Goal: Use online tool/utility: Utilize a website feature to perform a specific function

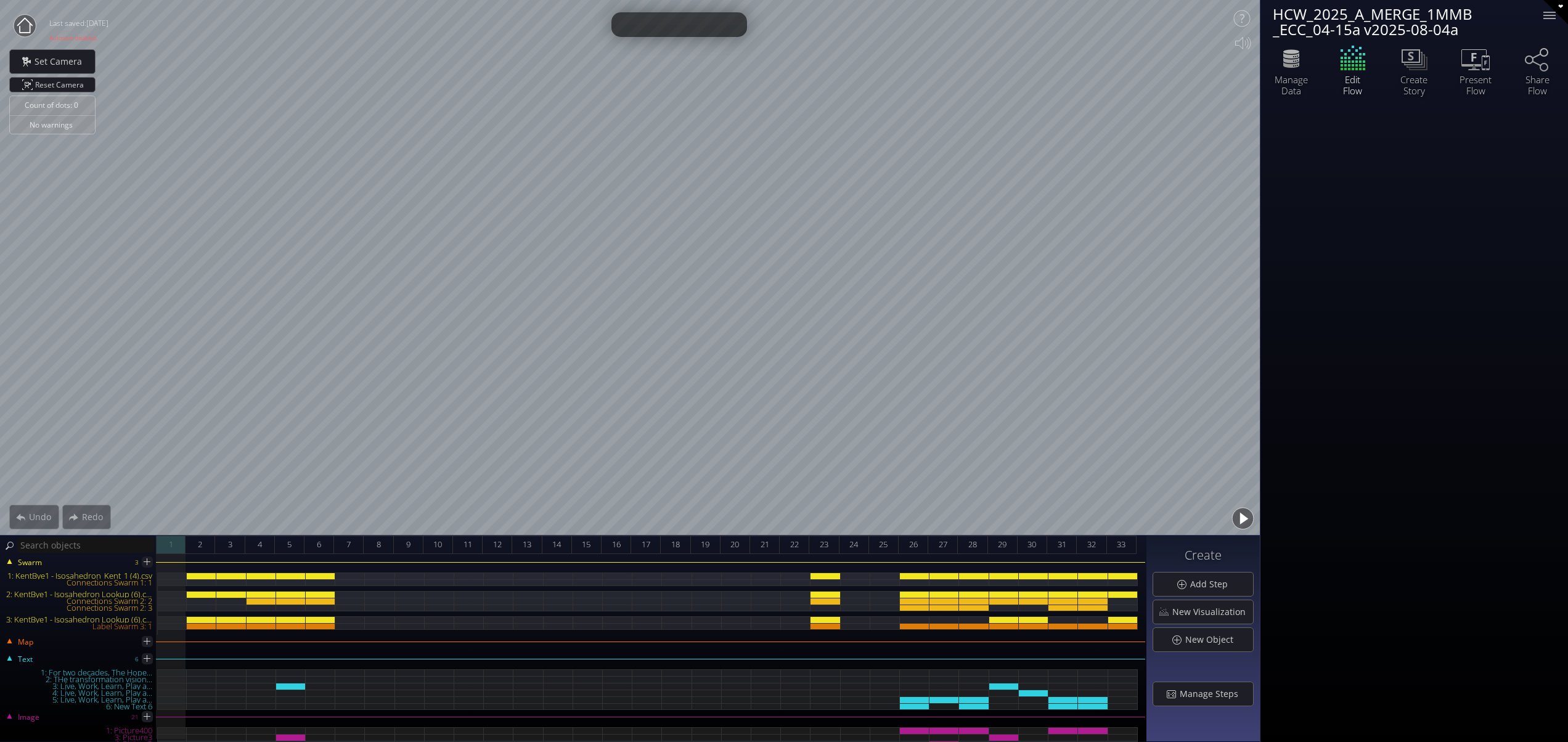
click at [173, 550] on span "1" at bounding box center [170, 544] width 4 height 16
click at [199, 543] on span "2" at bounding box center [199, 544] width 4 height 16
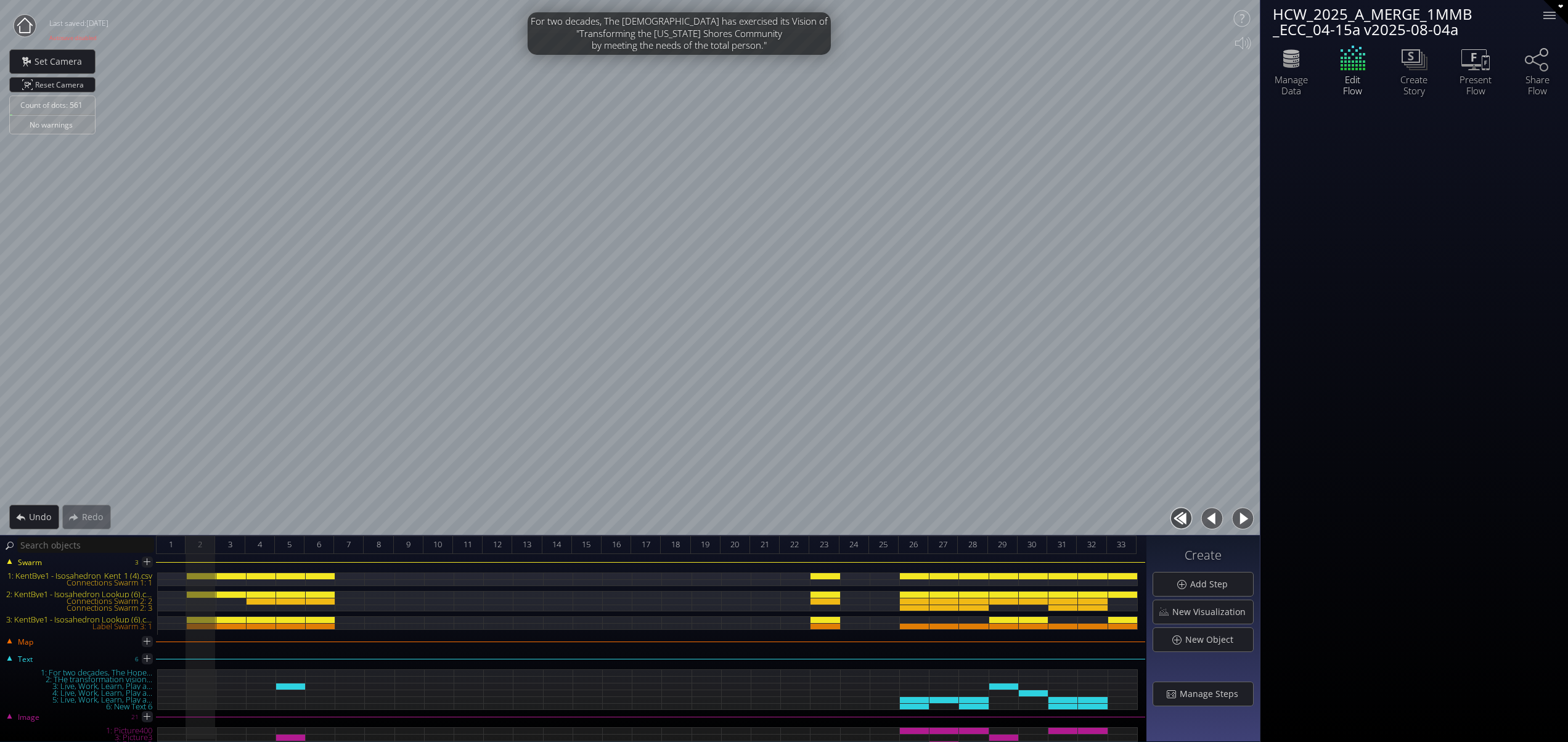
click at [1241, 517] on button "button" at bounding box center [1242, 518] width 27 height 27
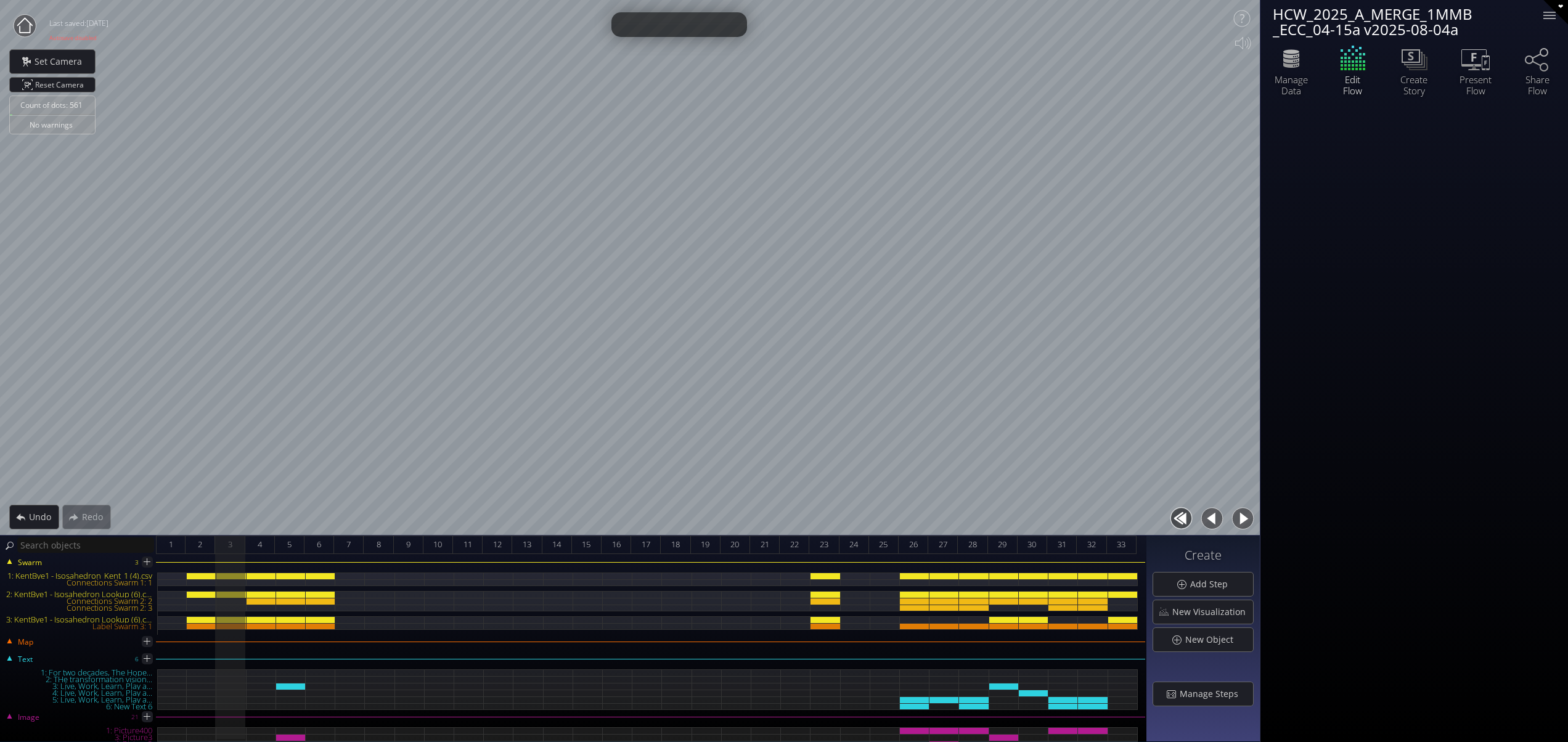
click at [1241, 517] on button "button" at bounding box center [1242, 518] width 27 height 27
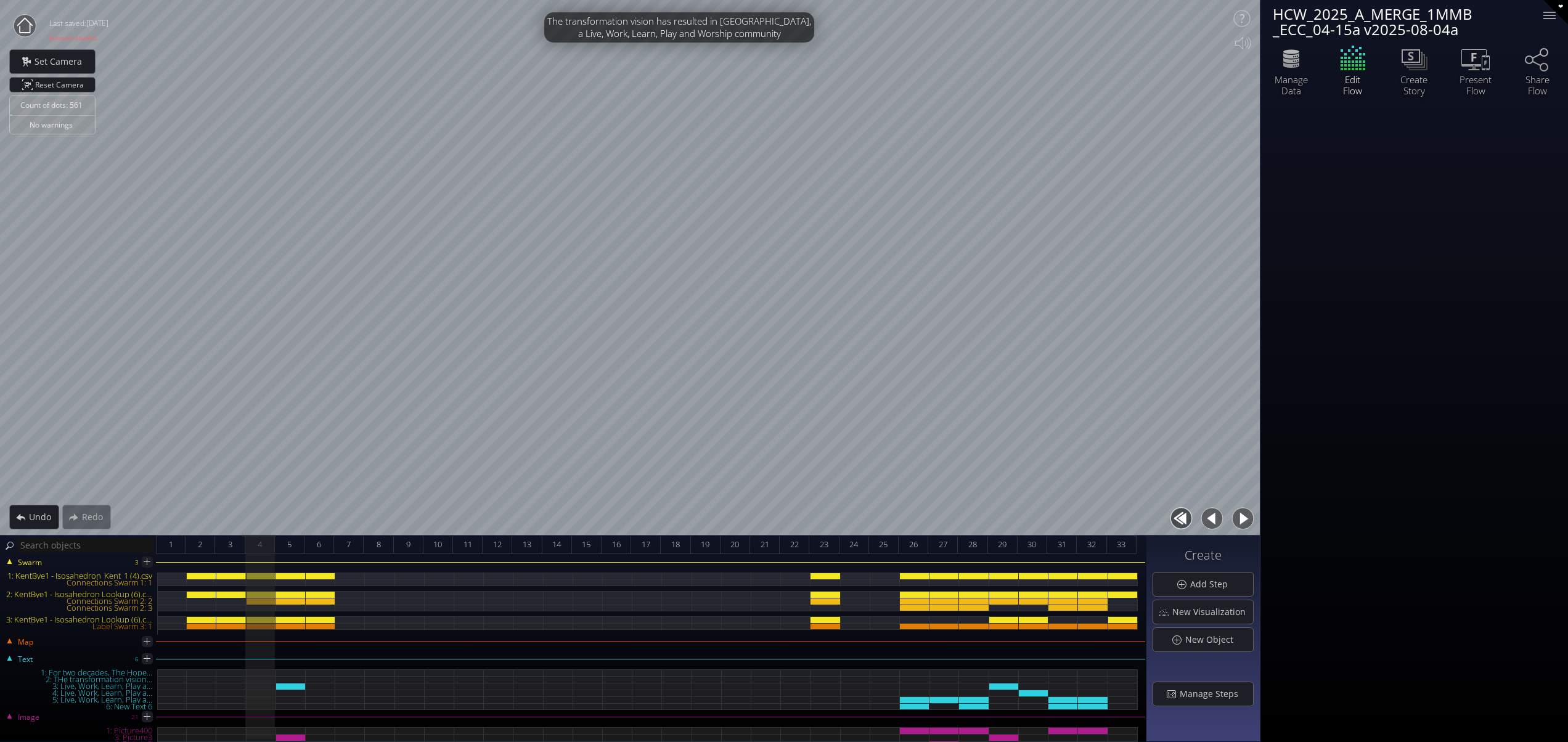
click at [1238, 516] on button "button" at bounding box center [1242, 518] width 27 height 27
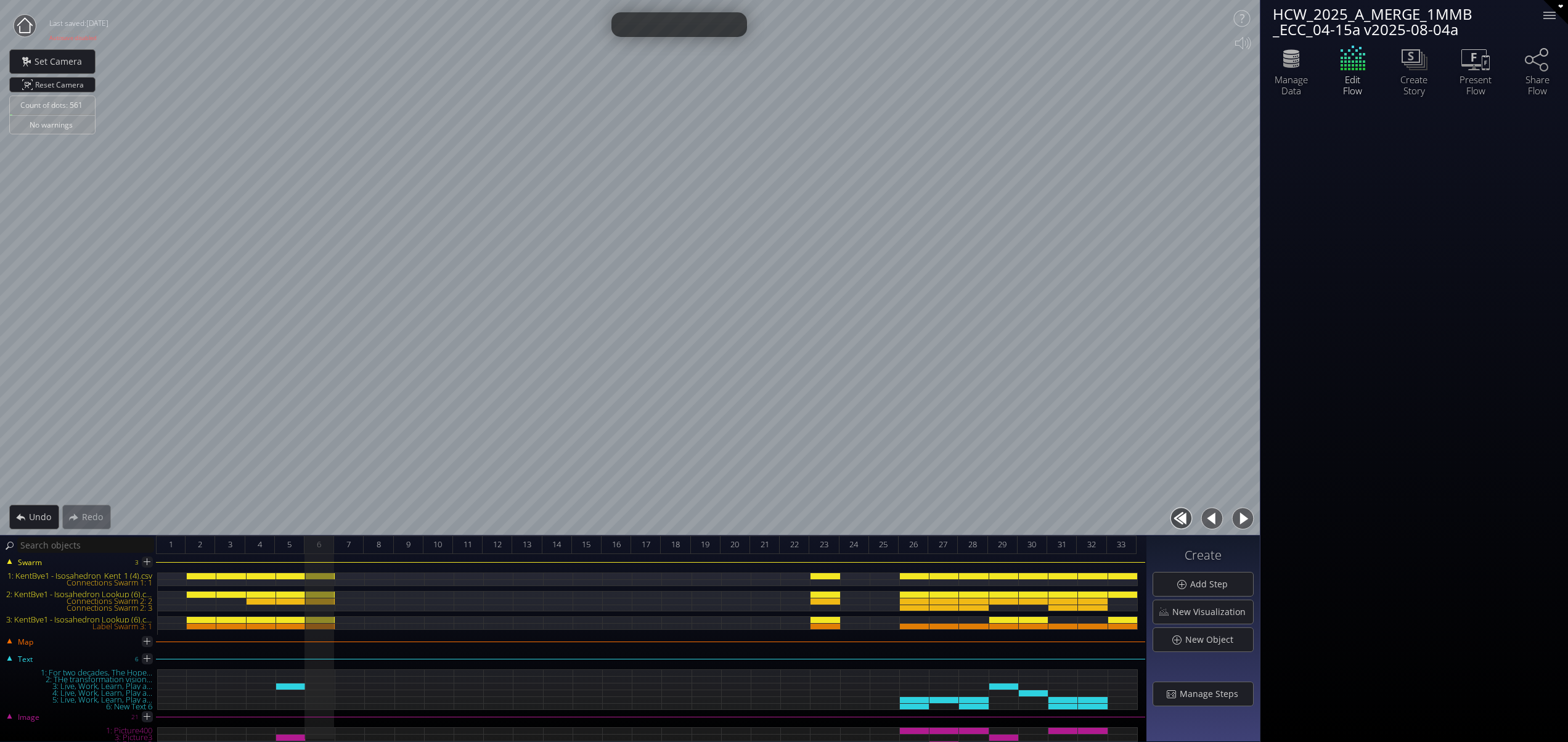
click at [1238, 516] on button "button" at bounding box center [1242, 518] width 27 height 27
click at [1237, 516] on button "button" at bounding box center [1242, 518] width 27 height 27
click at [1236, 516] on button "button" at bounding box center [1242, 518] width 27 height 27
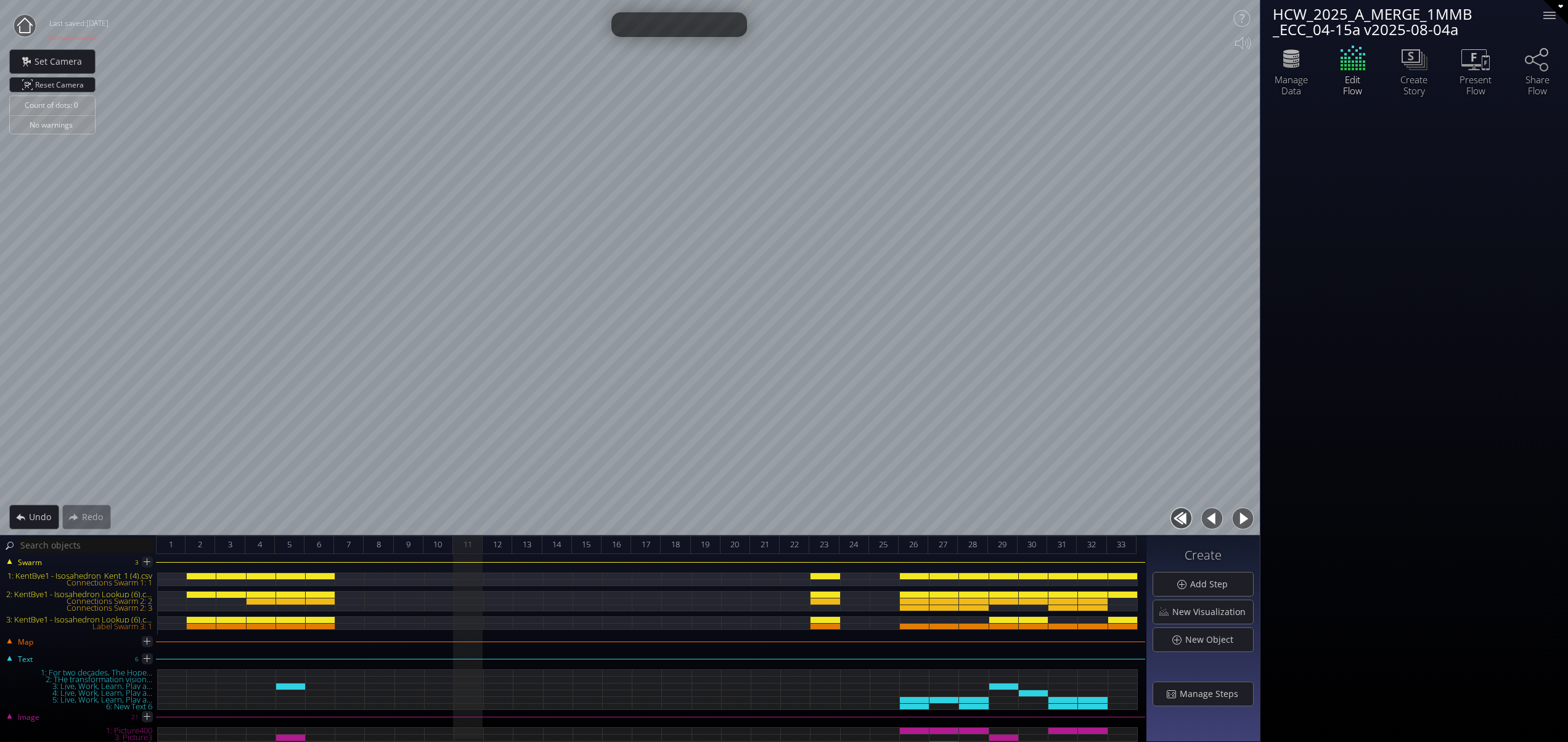
click at [1236, 516] on button "button" at bounding box center [1242, 518] width 27 height 27
click at [1243, 511] on button "button" at bounding box center [1242, 518] width 27 height 27
click at [1242, 514] on button "button" at bounding box center [1242, 518] width 27 height 27
click at [1241, 516] on button "button" at bounding box center [1242, 518] width 27 height 27
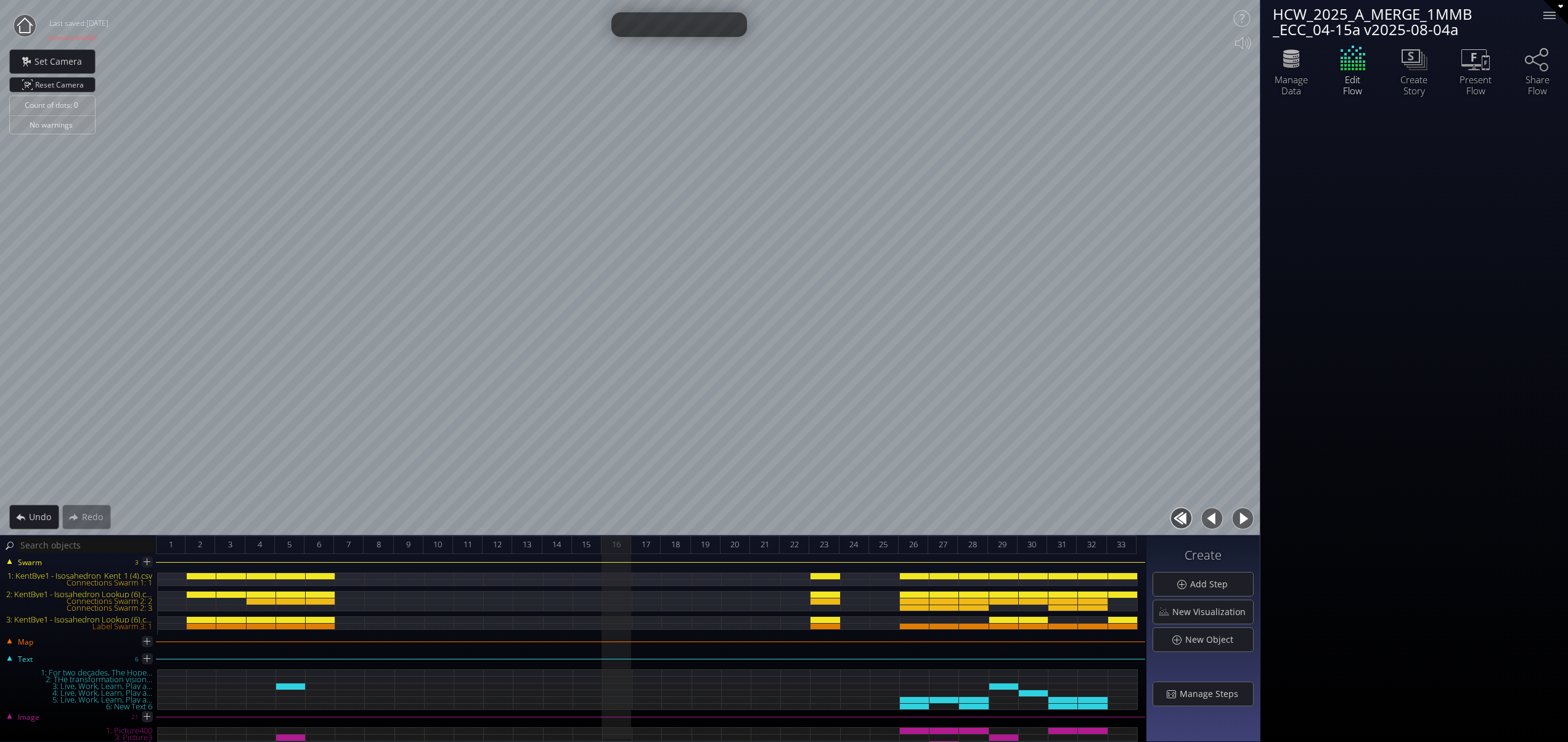
click at [1241, 516] on button "button" at bounding box center [1242, 518] width 27 height 27
click at [553, 538] on span "14" at bounding box center [556, 544] width 8 height 16
click at [531, 543] on span "13" at bounding box center [527, 544] width 8 height 16
click at [552, 541] on span "14" at bounding box center [556, 544] width 8 height 16
click at [1231, 696] on span "Manage Steps" at bounding box center [1212, 694] width 66 height 12
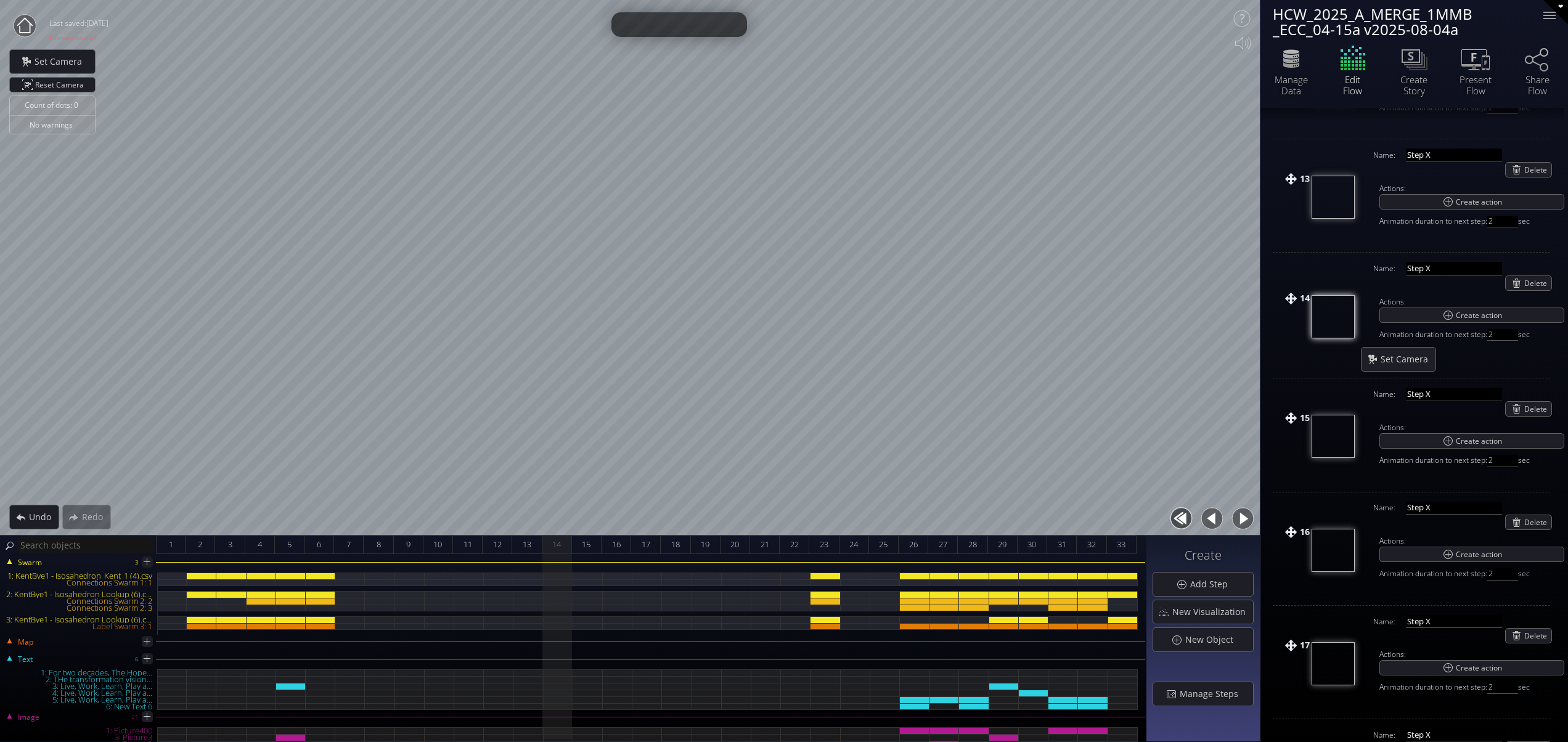
scroll to position [1463, 0]
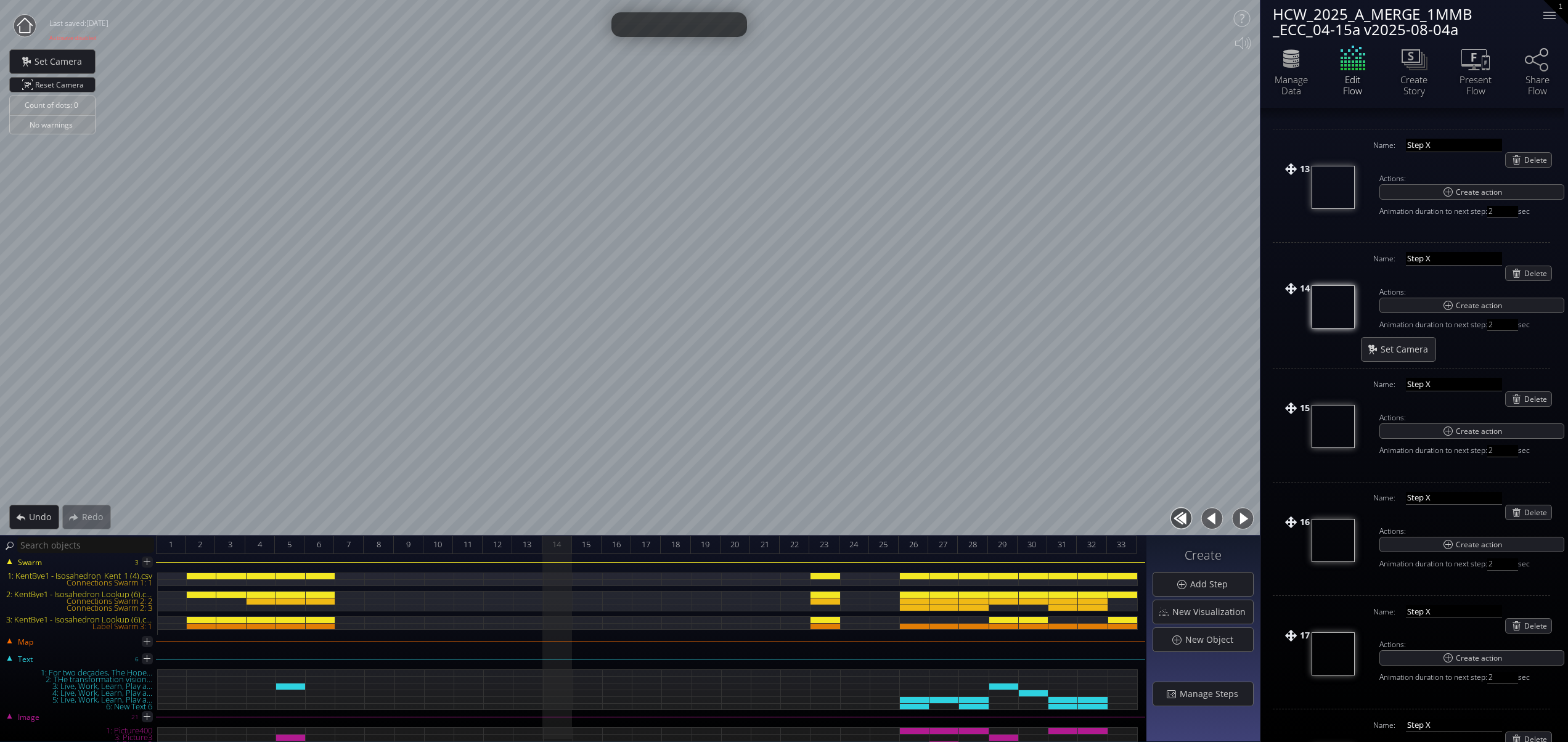
click at [1320, 189] on img at bounding box center [1333, 188] width 43 height 43
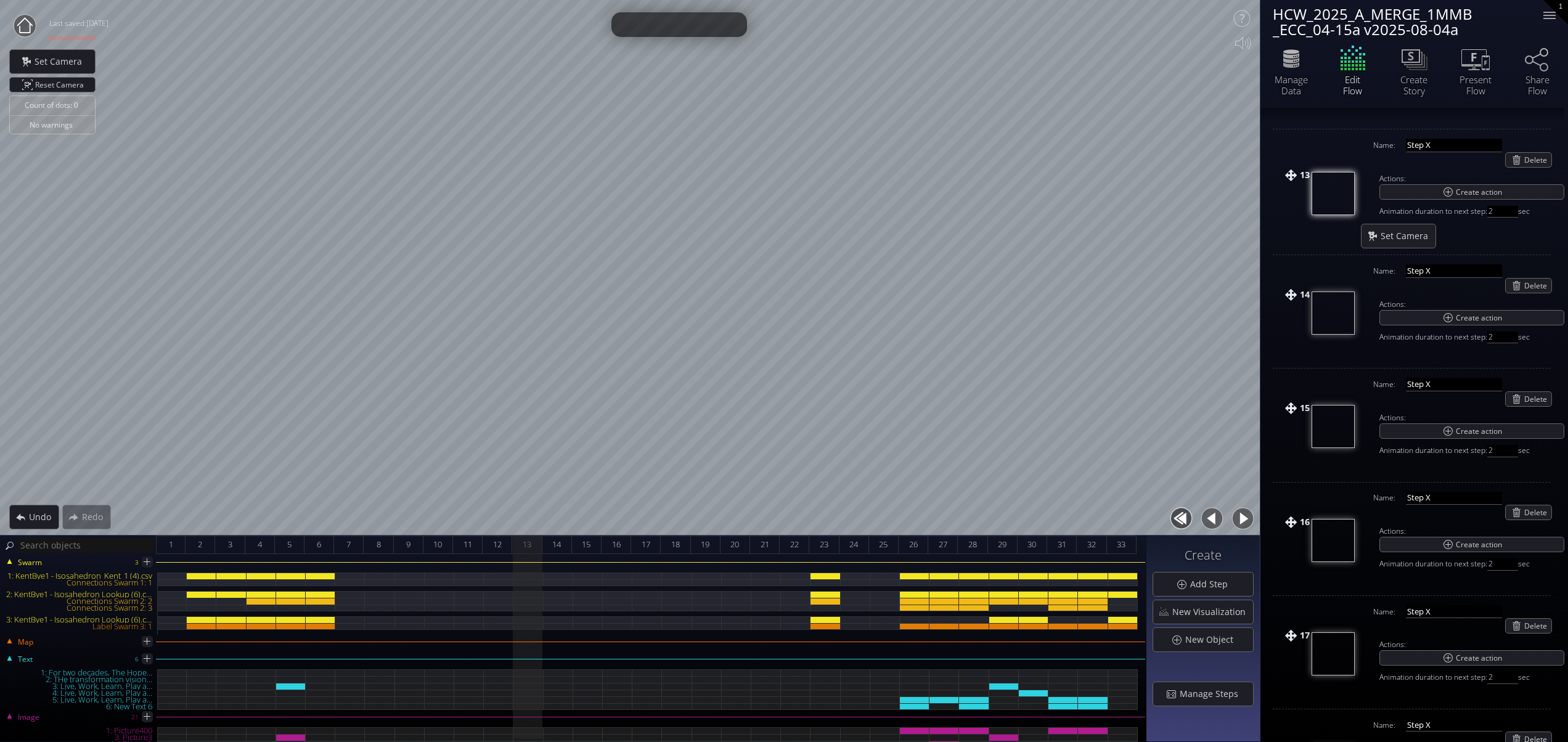
click at [1337, 324] on img at bounding box center [1333, 313] width 43 height 43
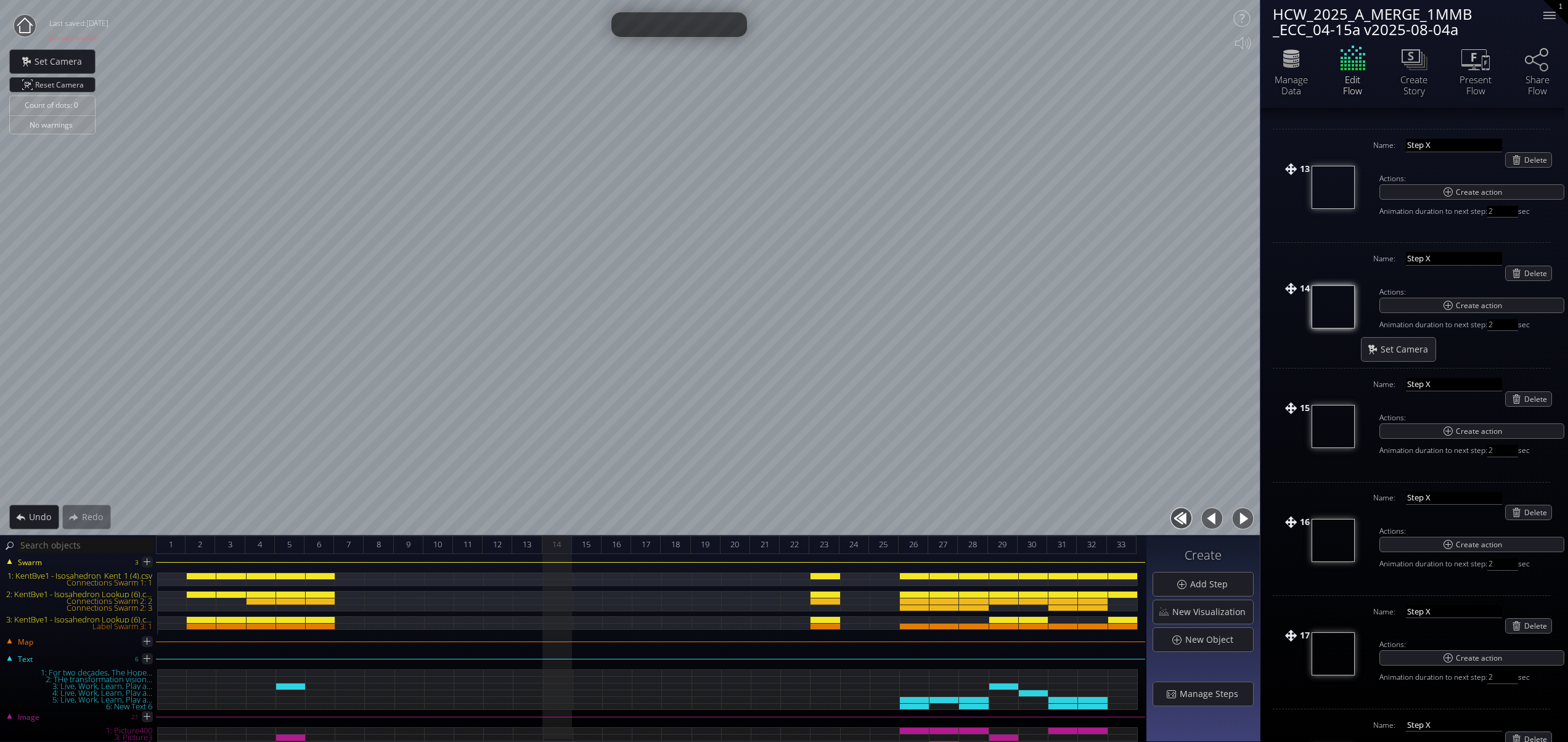
click at [1336, 427] on img at bounding box center [1333, 426] width 43 height 43
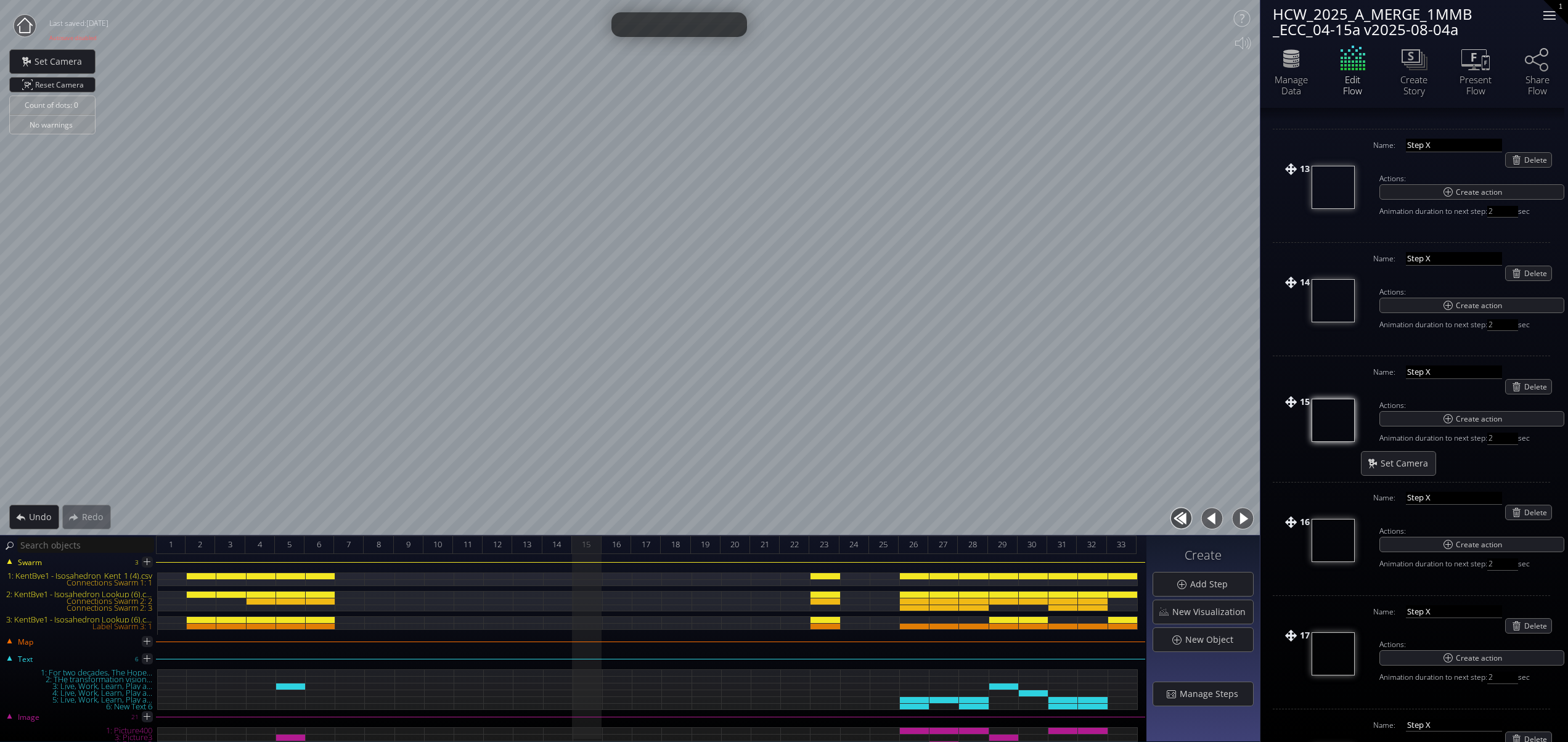
click at [1553, 16] on div at bounding box center [1549, 15] width 12 height 1
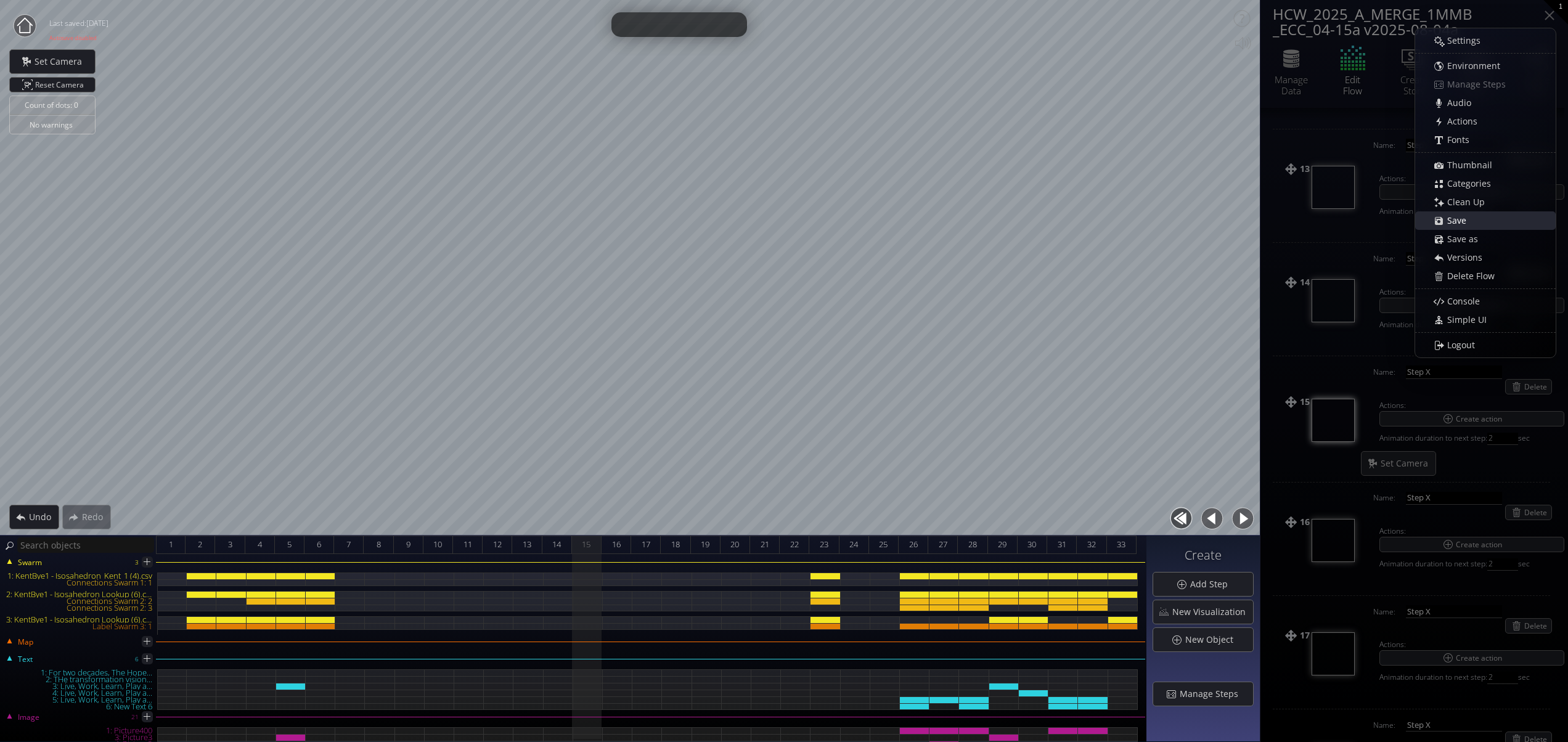
click at [1479, 215] on div "Save" at bounding box center [1491, 220] width 127 height 17
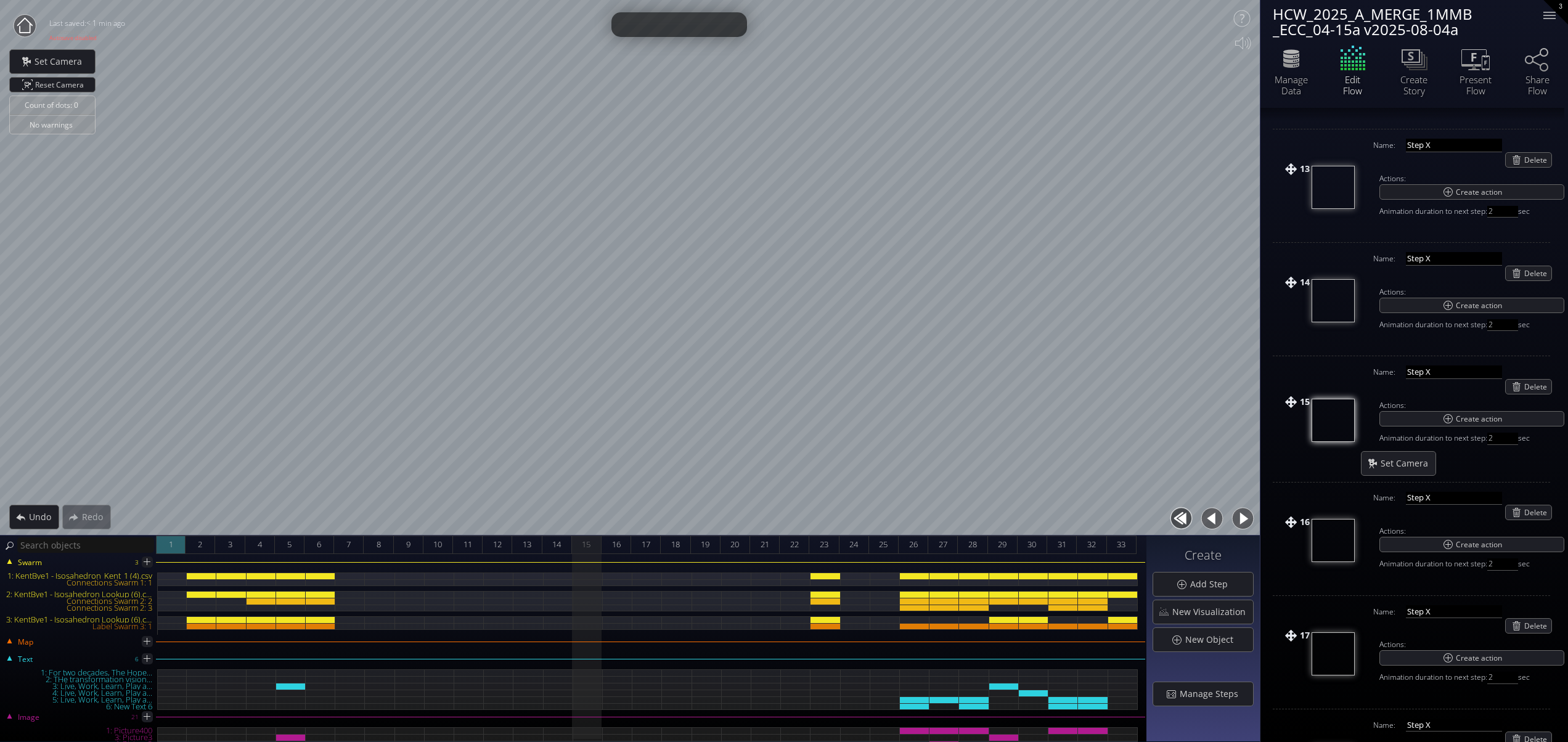
click at [171, 546] on span "1" at bounding box center [170, 544] width 4 height 16
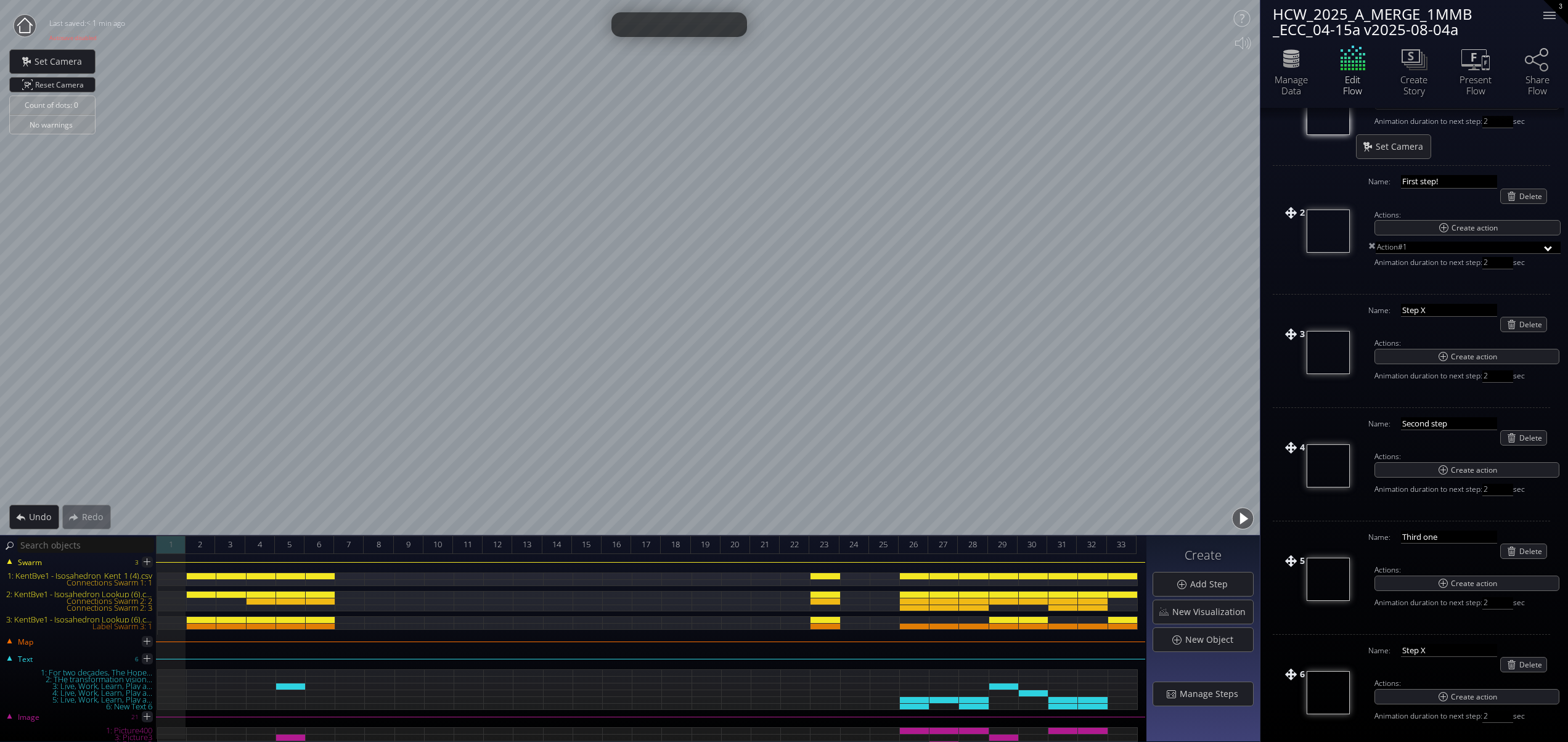
scroll to position [150, 0]
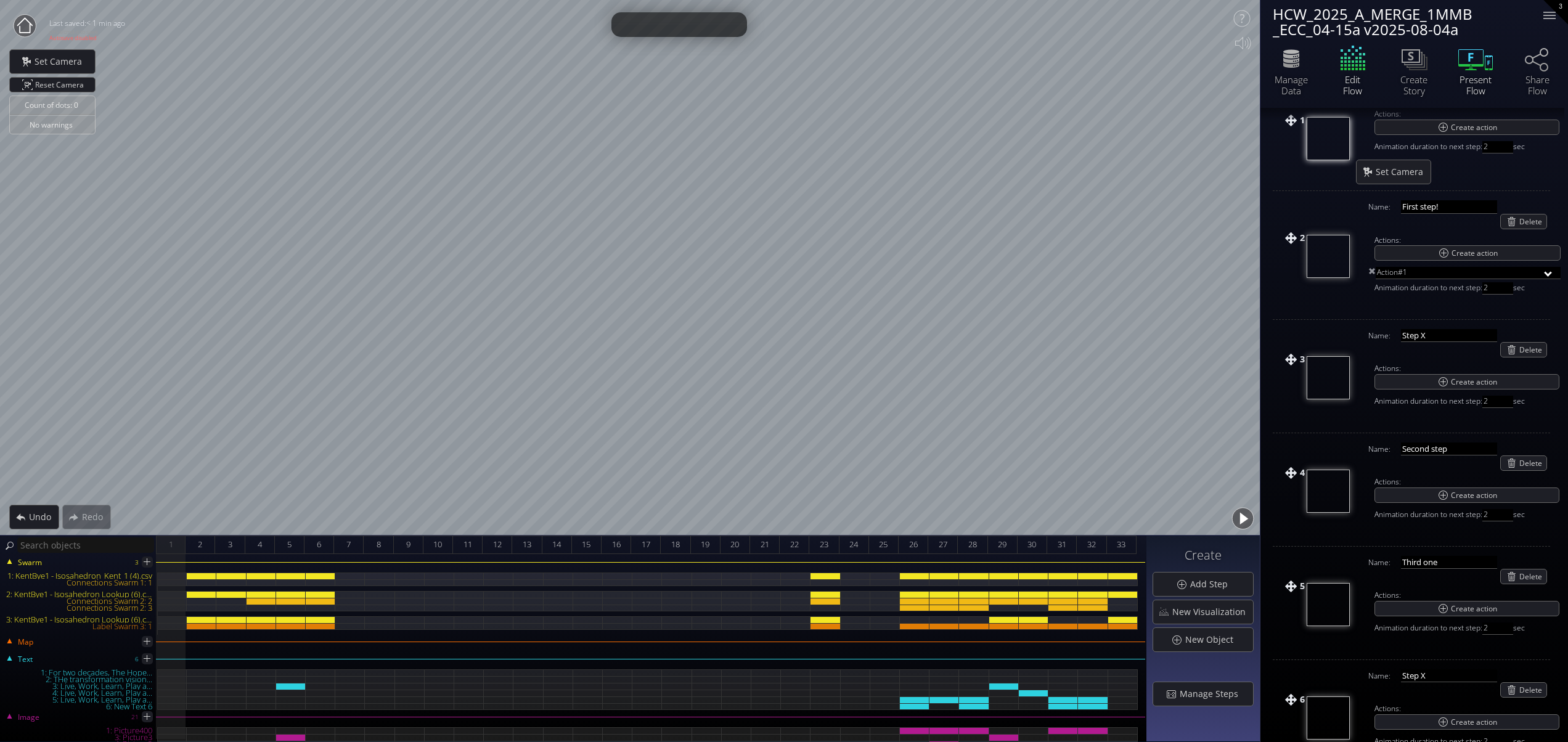
click at [1475, 58] on icon at bounding box center [1475, 58] width 37 height 31
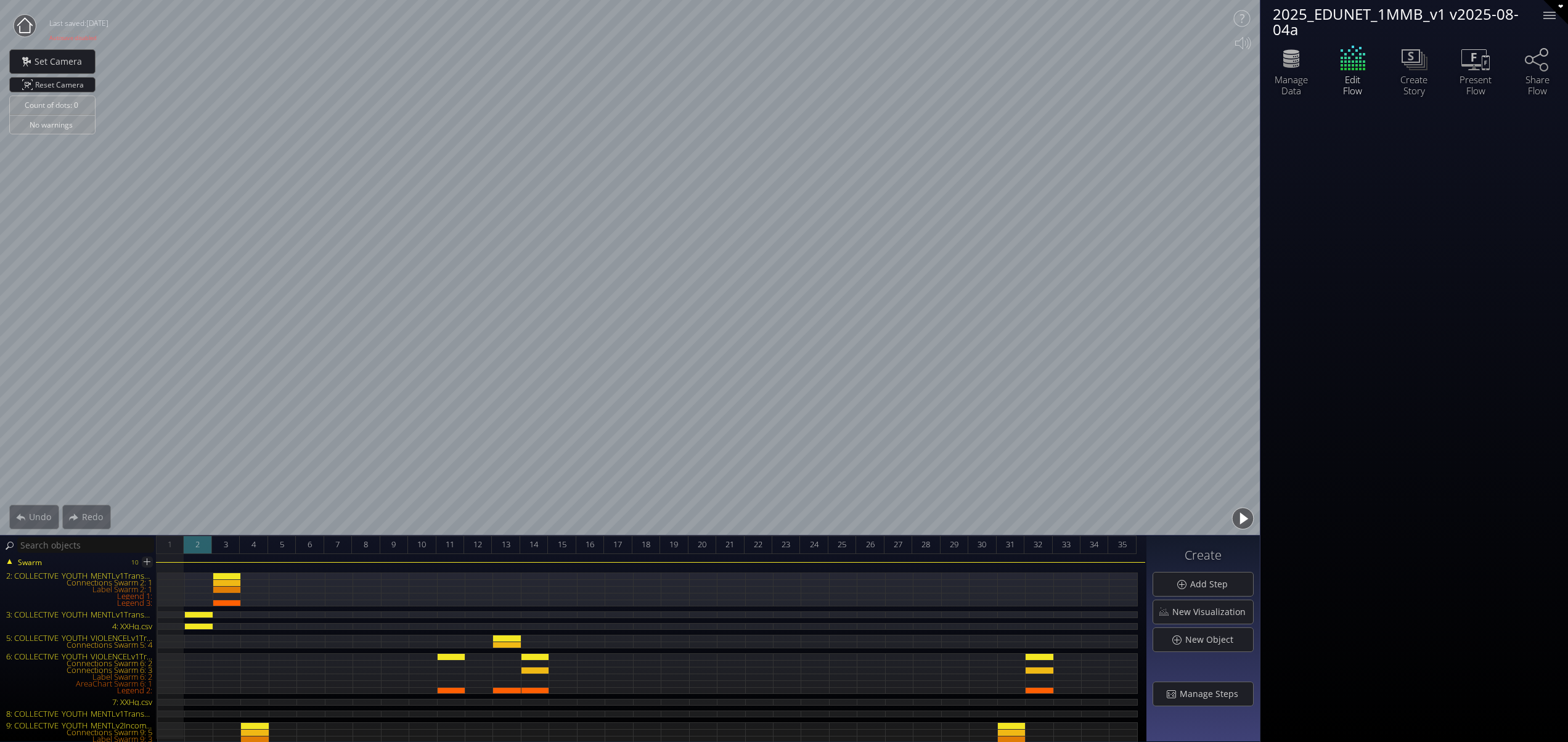
click at [190, 546] on div "2" at bounding box center [197, 545] width 27 height 18
click at [1246, 509] on button "button" at bounding box center [1242, 518] width 27 height 27
click at [1246, 514] on button "button" at bounding box center [1242, 518] width 27 height 27
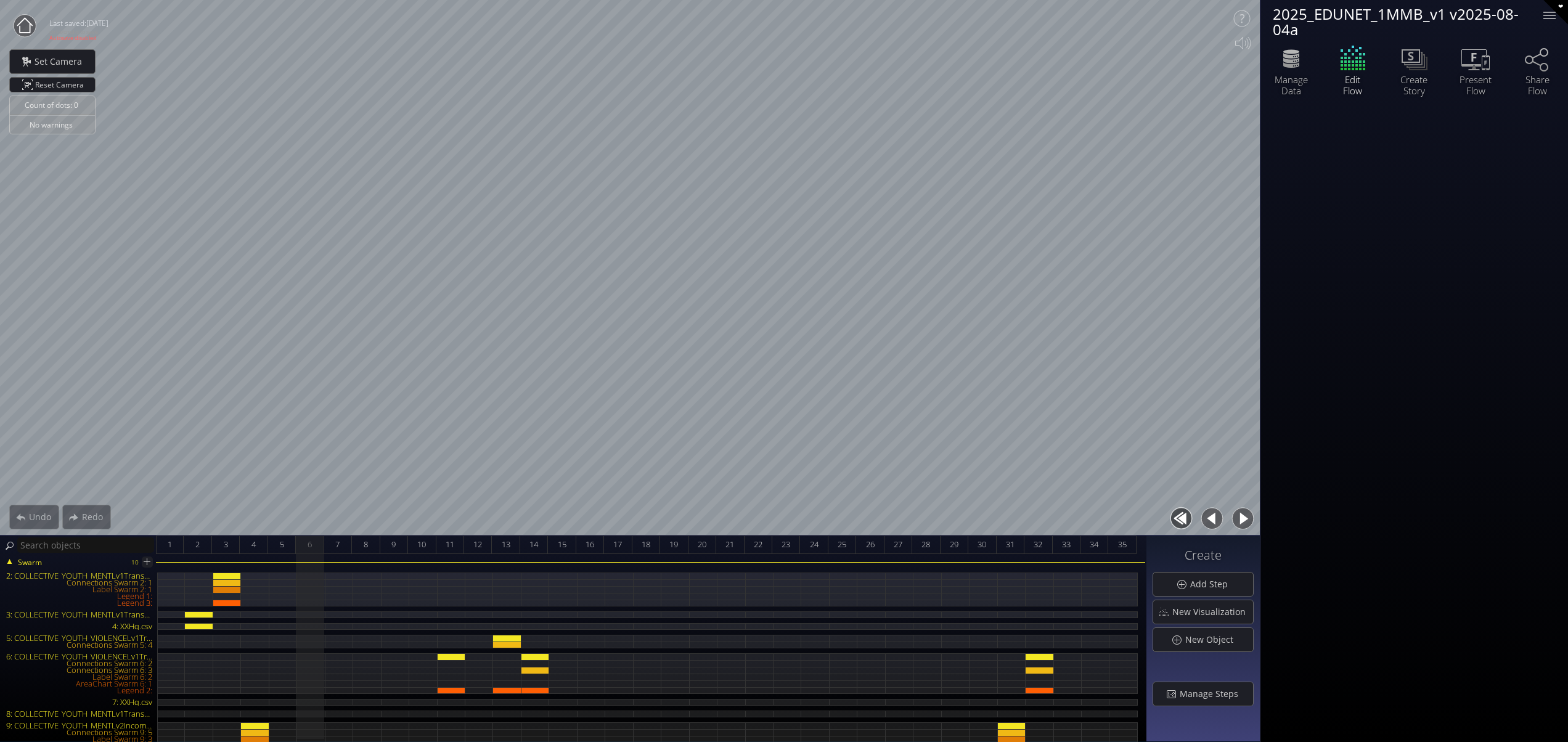
click at [1246, 514] on button "button" at bounding box center [1242, 518] width 27 height 27
click at [1245, 514] on button "button" at bounding box center [1242, 518] width 27 height 27
click at [1216, 521] on button "button" at bounding box center [1211, 518] width 27 height 27
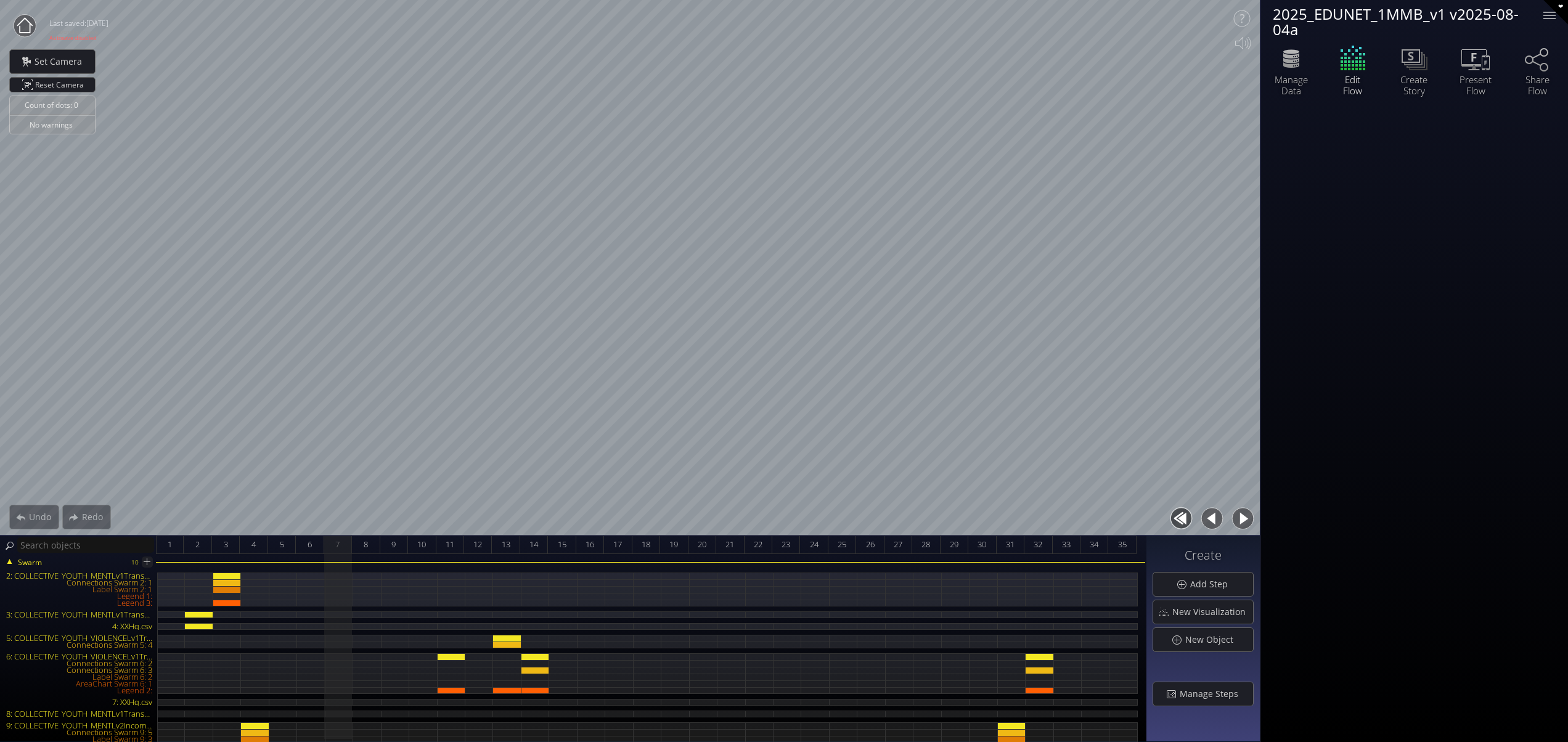
click at [1216, 521] on button "button" at bounding box center [1211, 518] width 27 height 27
click at [1546, 12] on div at bounding box center [1549, 11] width 12 height 1
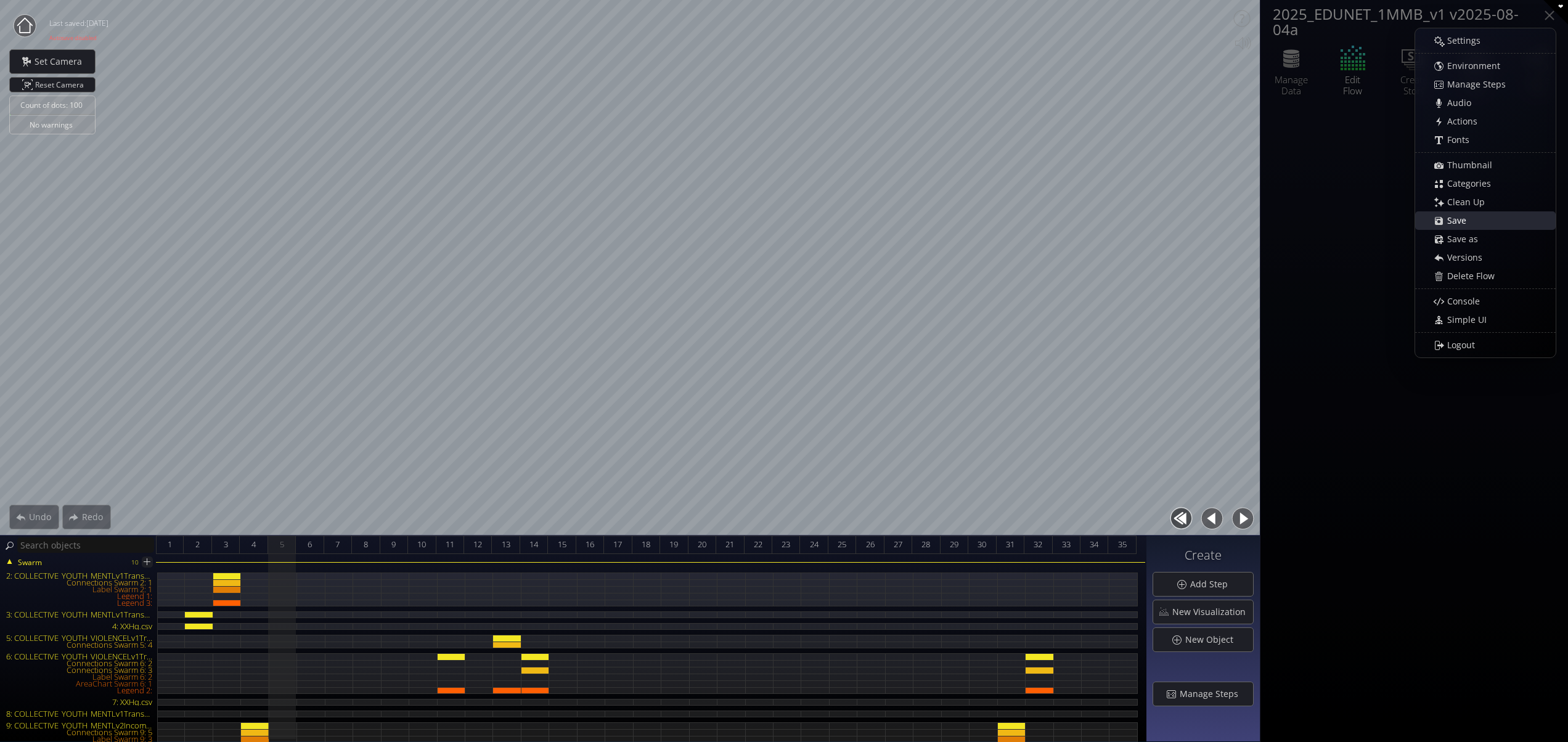
click at [1477, 221] on div "Save" at bounding box center [1491, 220] width 127 height 17
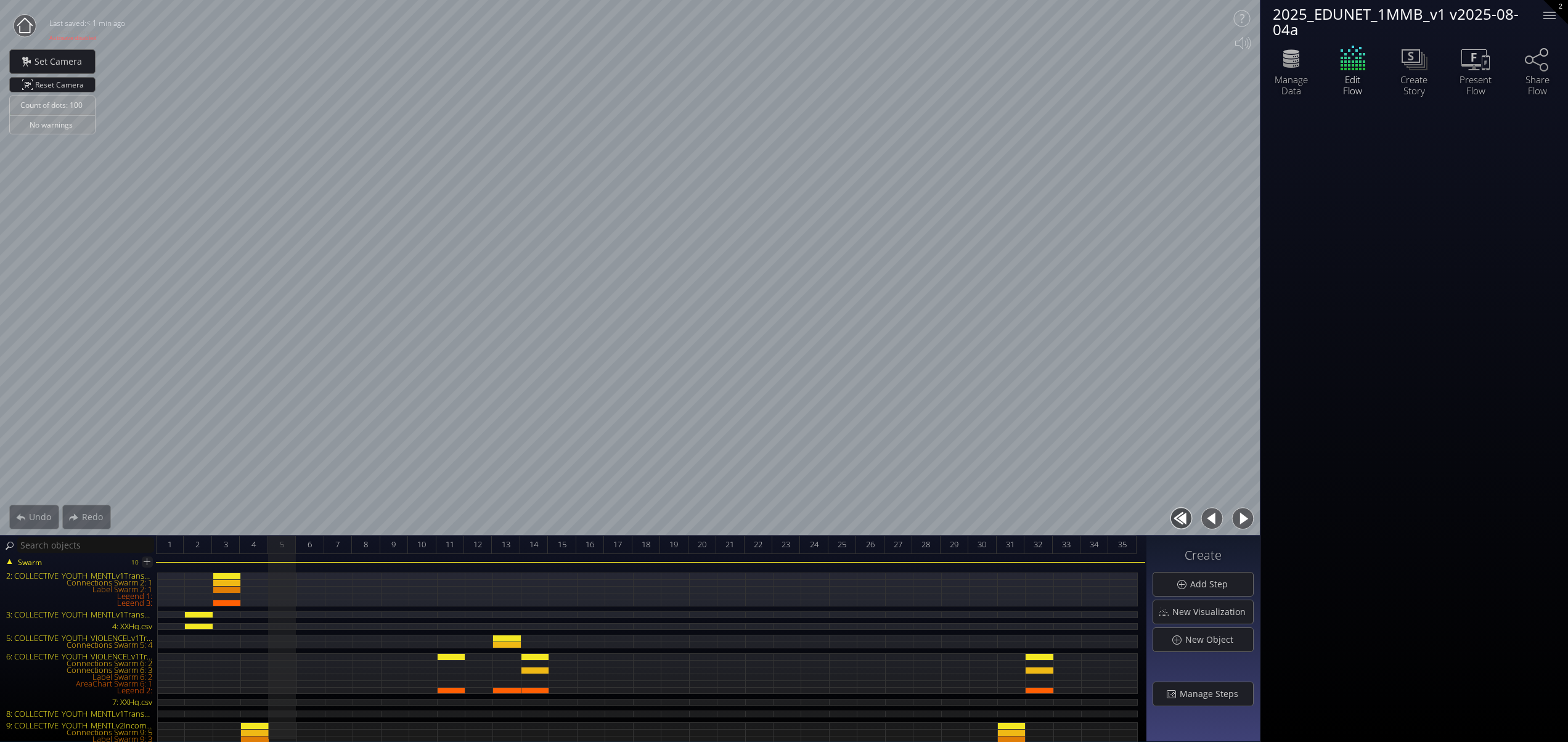
click at [1247, 518] on button "button" at bounding box center [1242, 518] width 27 height 27
click at [1472, 68] on icon at bounding box center [1475, 58] width 37 height 31
